Goal: Information Seeking & Learning: Understand process/instructions

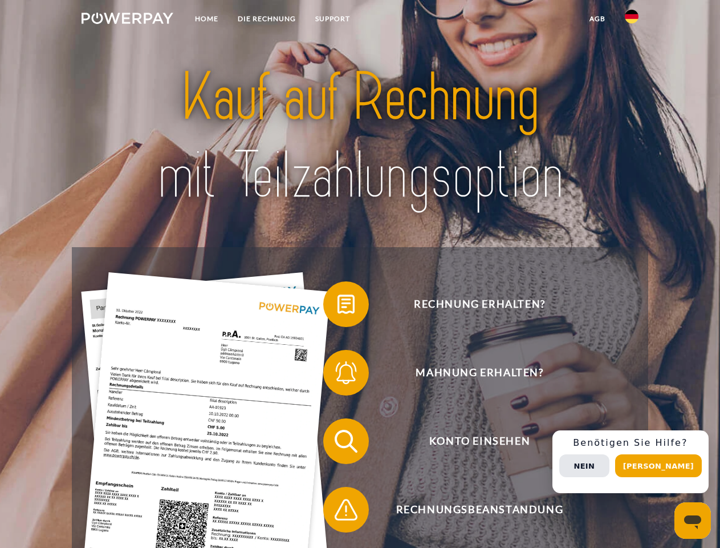
click at [127, 20] on img at bounding box center [128, 18] width 92 height 11
click at [632, 20] on img at bounding box center [632, 17] width 14 height 14
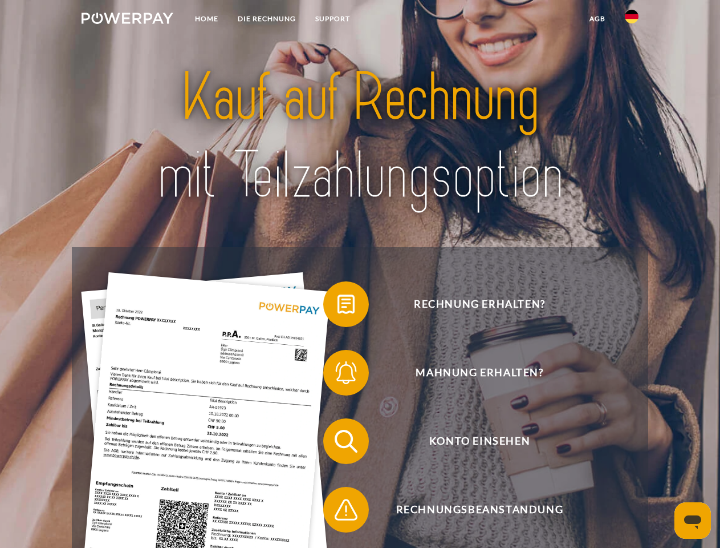
click at [597, 19] on link "agb" at bounding box center [597, 19] width 35 height 21
click at [338, 306] on span at bounding box center [329, 304] width 57 height 57
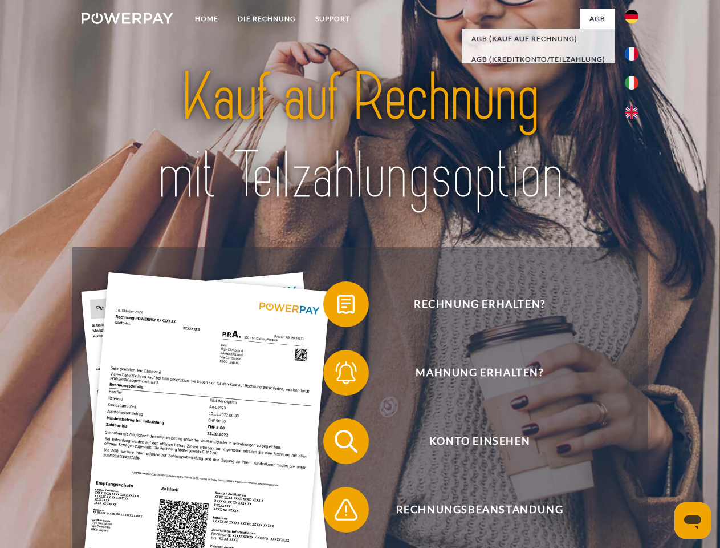
click at [338, 375] on span at bounding box center [329, 372] width 57 height 57
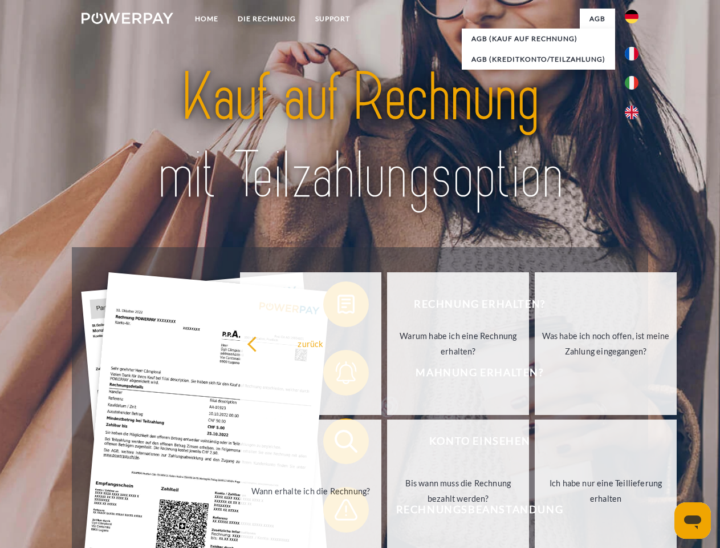
click at [387, 443] on link "Bis wann muss die Rechnung bezahlt werden?" at bounding box center [458, 490] width 142 height 143
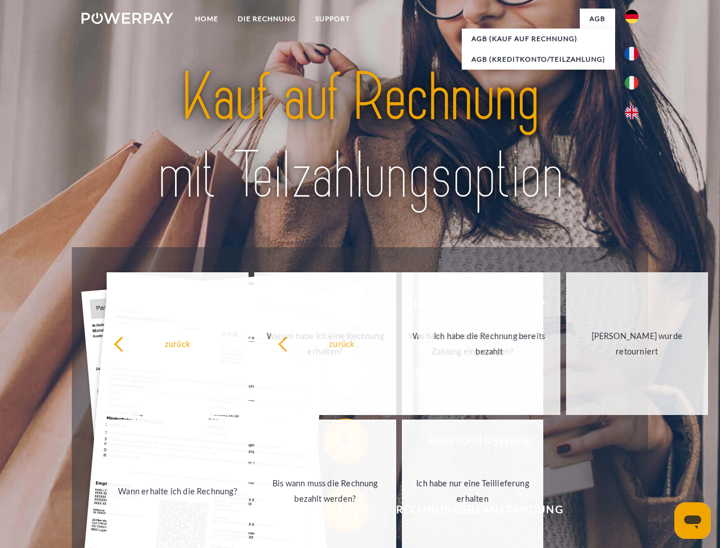
click at [338, 512] on span at bounding box center [329, 509] width 57 height 57
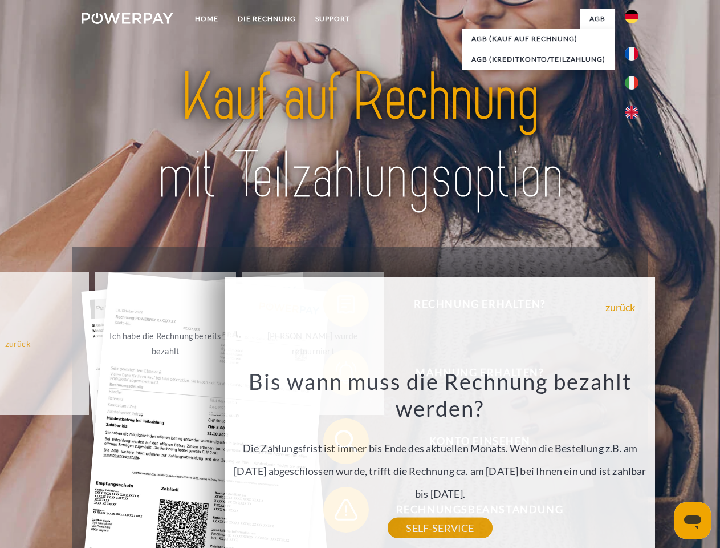
click at [635, 461] on div "Rechnung erhalten? Mahnung erhalten? Konto einsehen" at bounding box center [360, 475] width 576 height 456
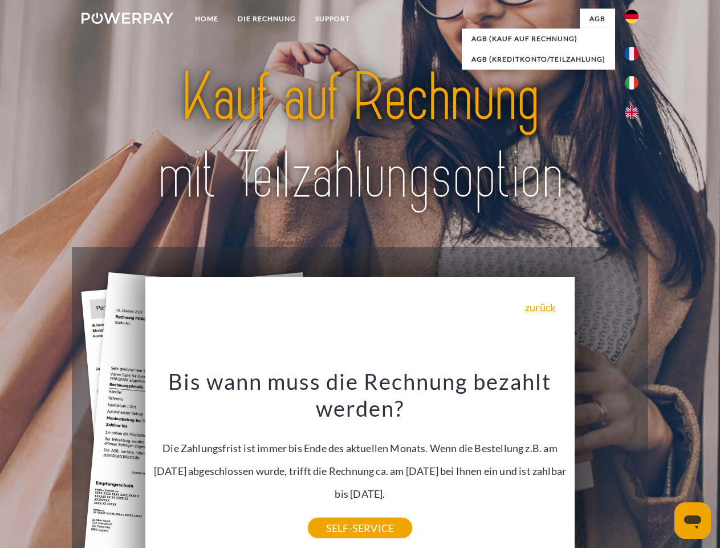
click at [607, 464] on span "Konto einsehen" at bounding box center [480, 441] width 280 height 46
click at [663, 465] on header "Home DIE RECHNUNG SUPPORT" at bounding box center [360, 394] width 720 height 788
